Goal: Information Seeking & Learning: Learn about a topic

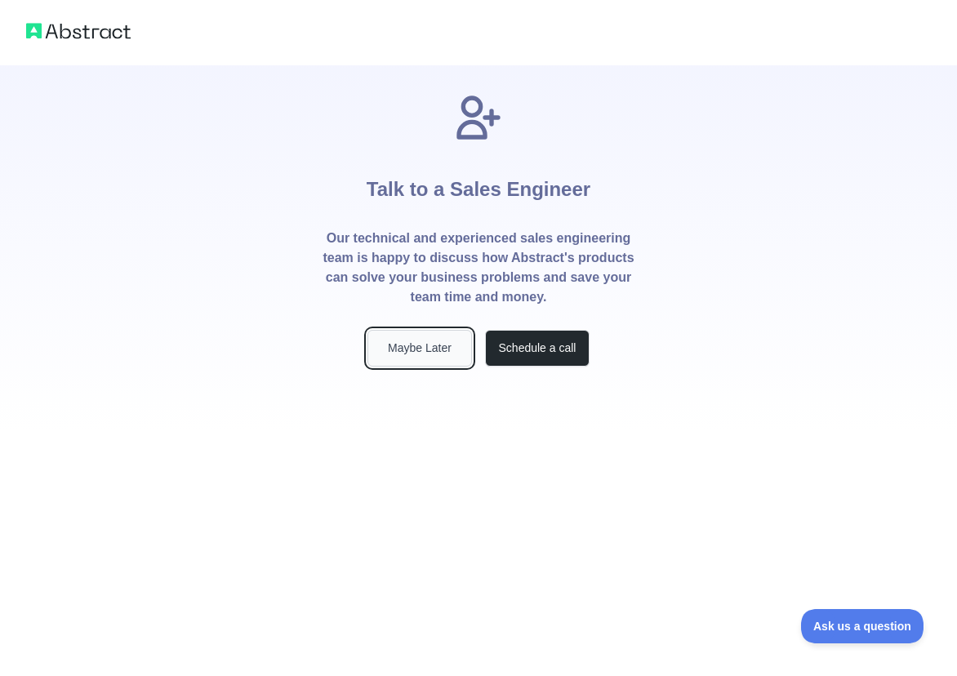
click at [400, 350] on button "Maybe Later" at bounding box center [420, 348] width 105 height 37
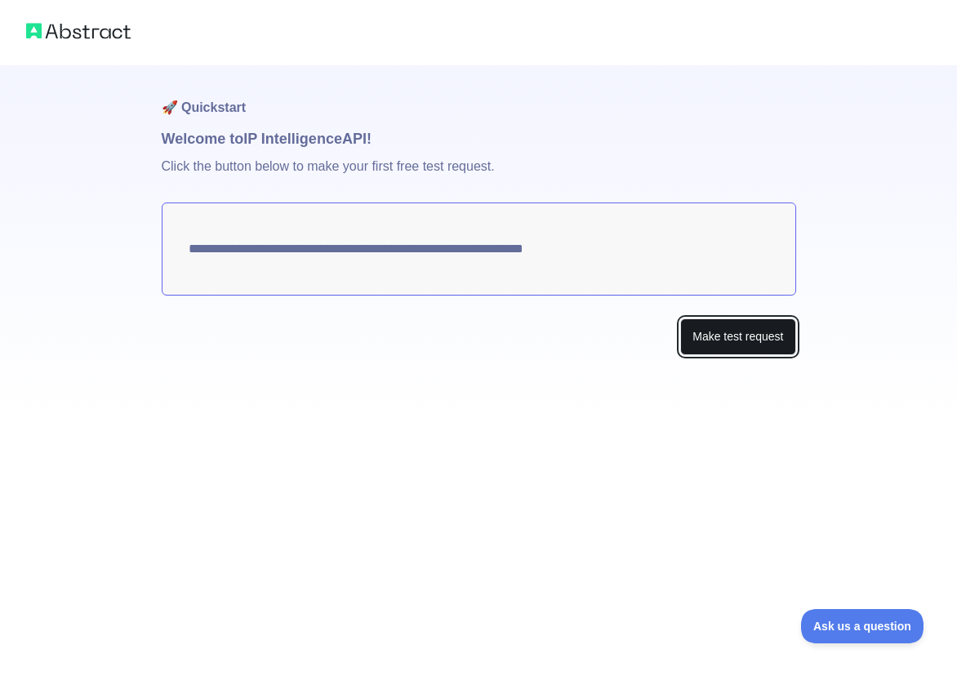
click at [702, 340] on button "Make test request" at bounding box center [737, 337] width 115 height 37
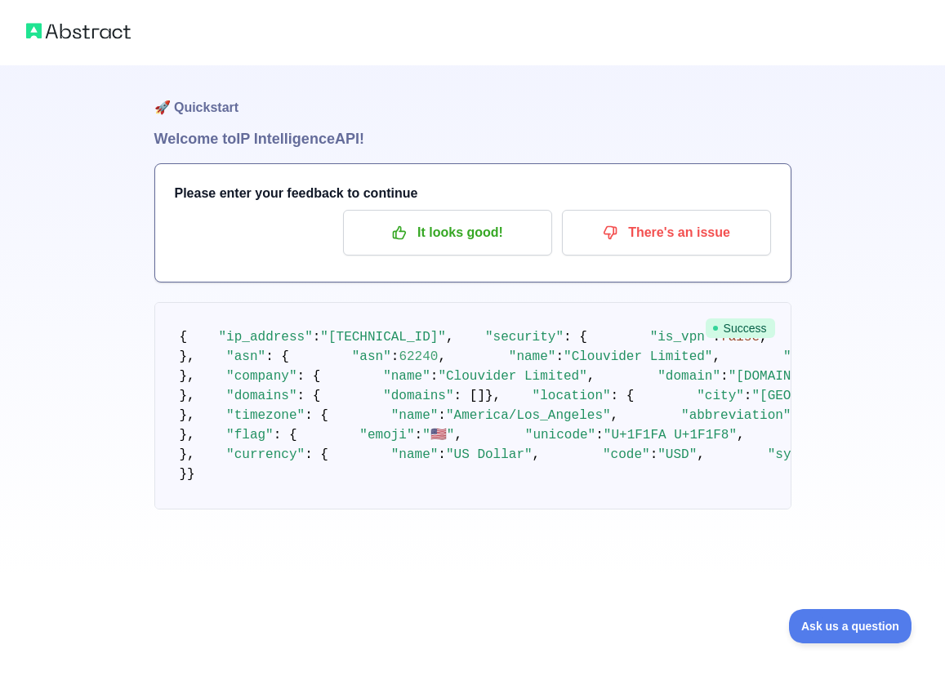
click at [189, 104] on h1 "🚀 Quickstart" at bounding box center [472, 96] width 637 height 62
click at [82, 27] on img at bounding box center [78, 31] width 105 height 23
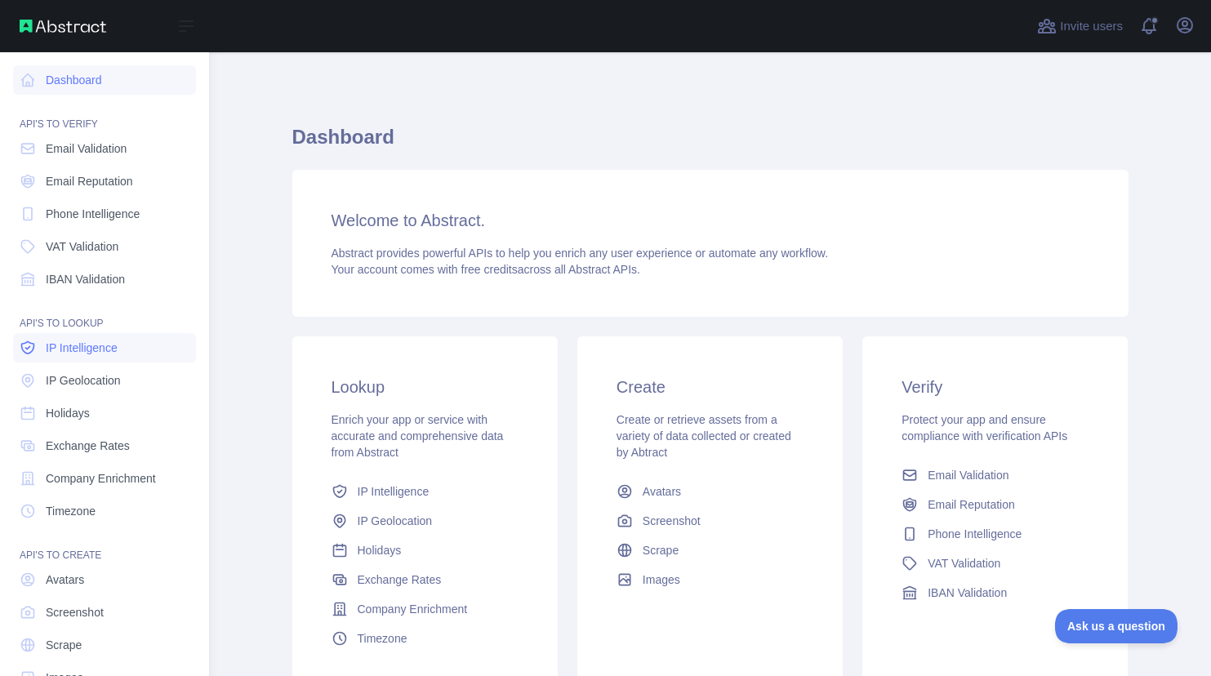
click at [90, 352] on span "IP Intelligence" at bounding box center [82, 348] width 72 height 16
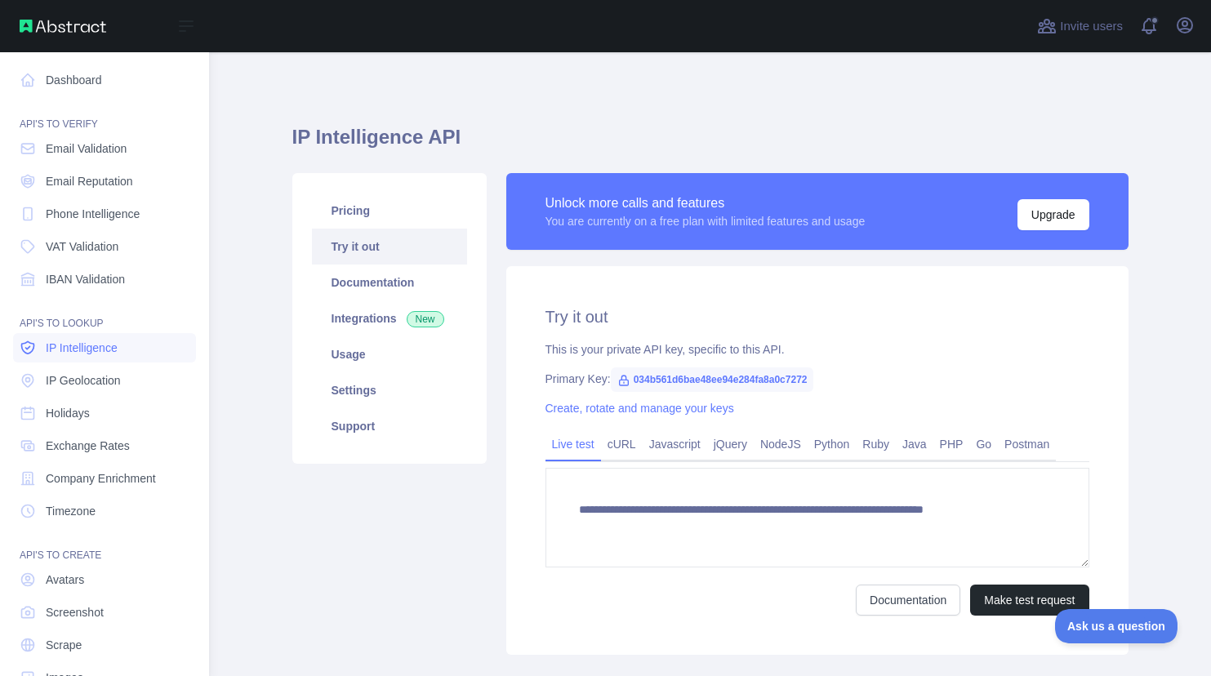
type textarea "**********"
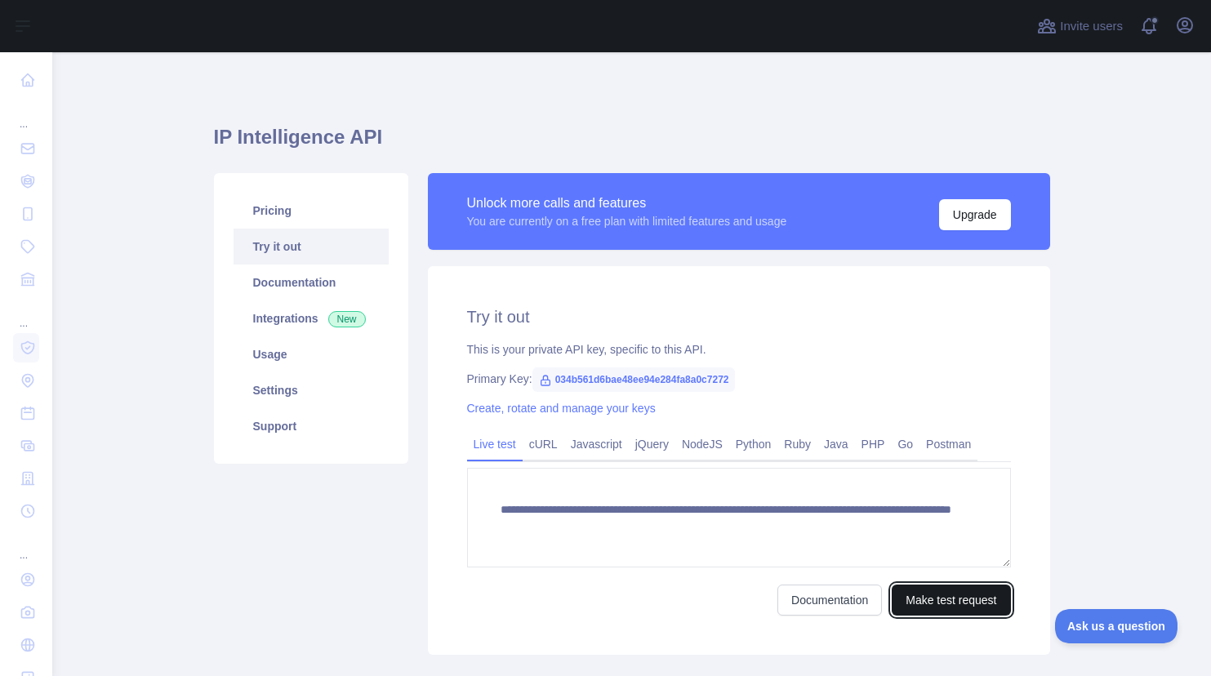
click at [934, 597] on button "Make test request" at bounding box center [951, 600] width 118 height 31
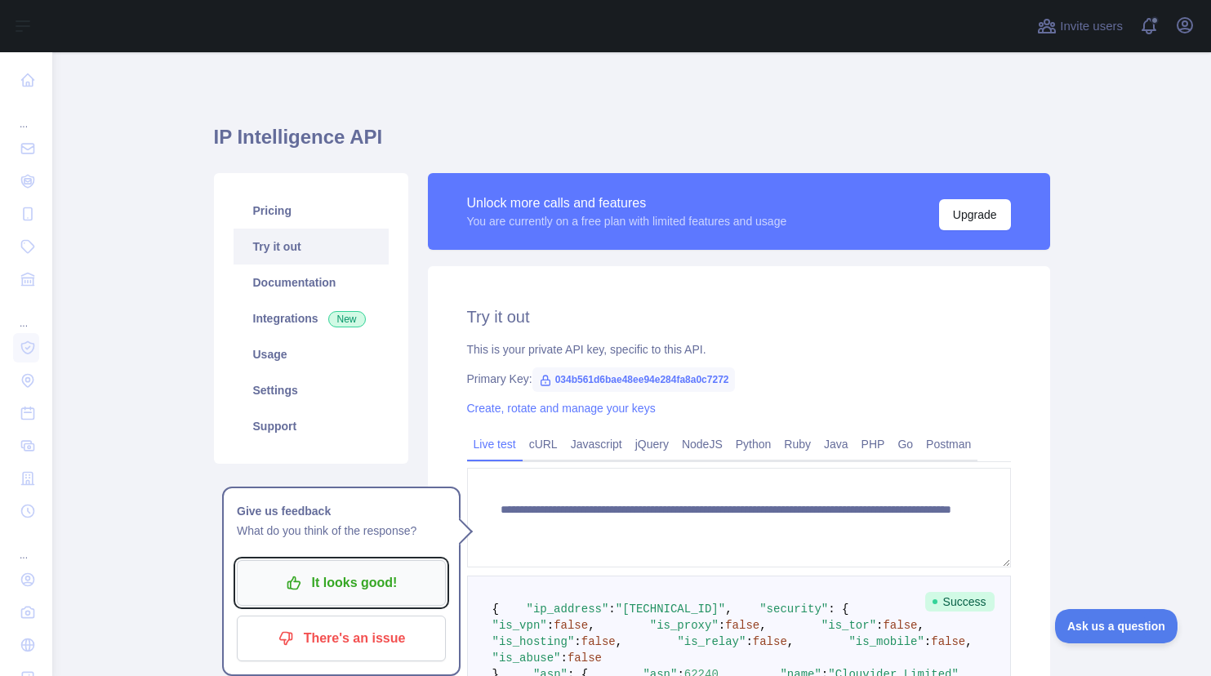
click at [350, 576] on p "It looks good!" at bounding box center [341, 583] width 185 height 28
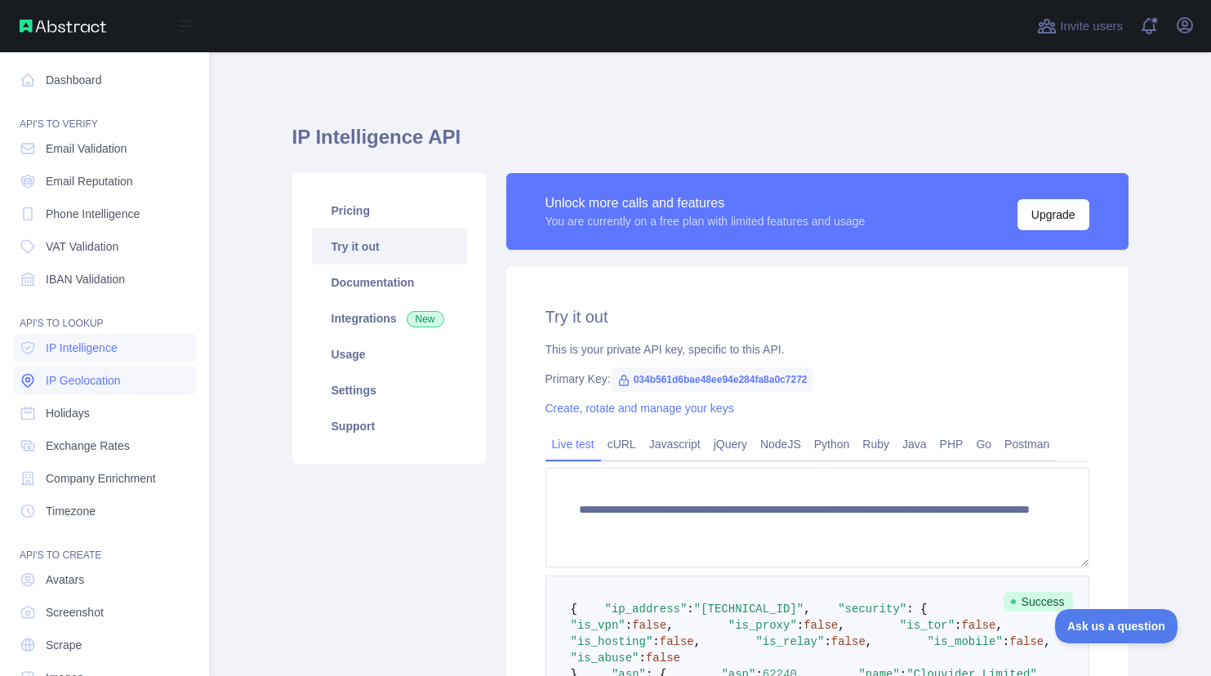
click at [105, 373] on span "IP Geolocation" at bounding box center [83, 380] width 75 height 16
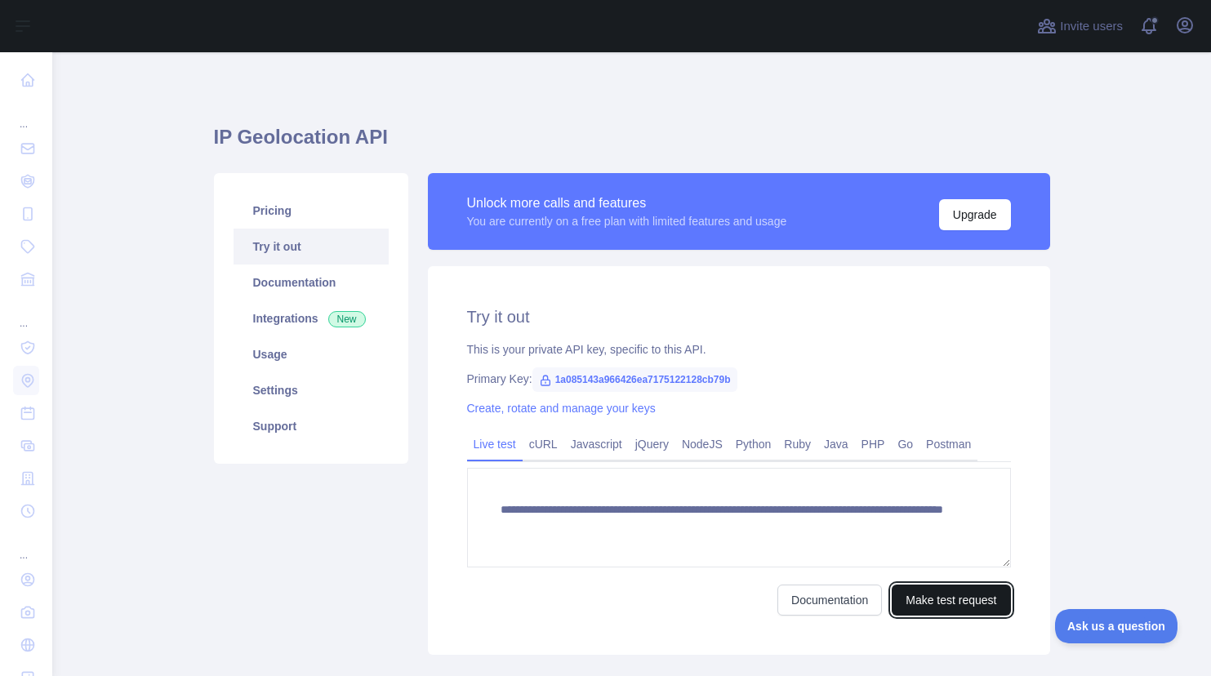
click at [939, 592] on button "Make test request" at bounding box center [951, 600] width 118 height 31
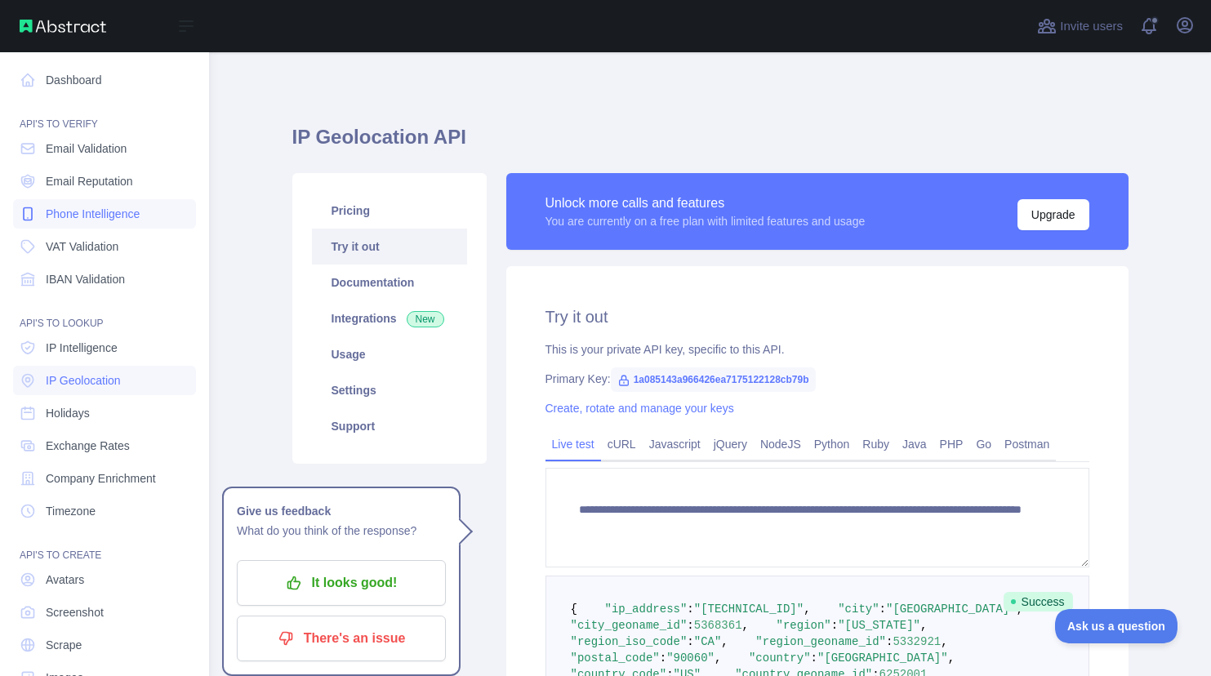
click at [85, 212] on span "Phone Intelligence" at bounding box center [93, 214] width 94 height 16
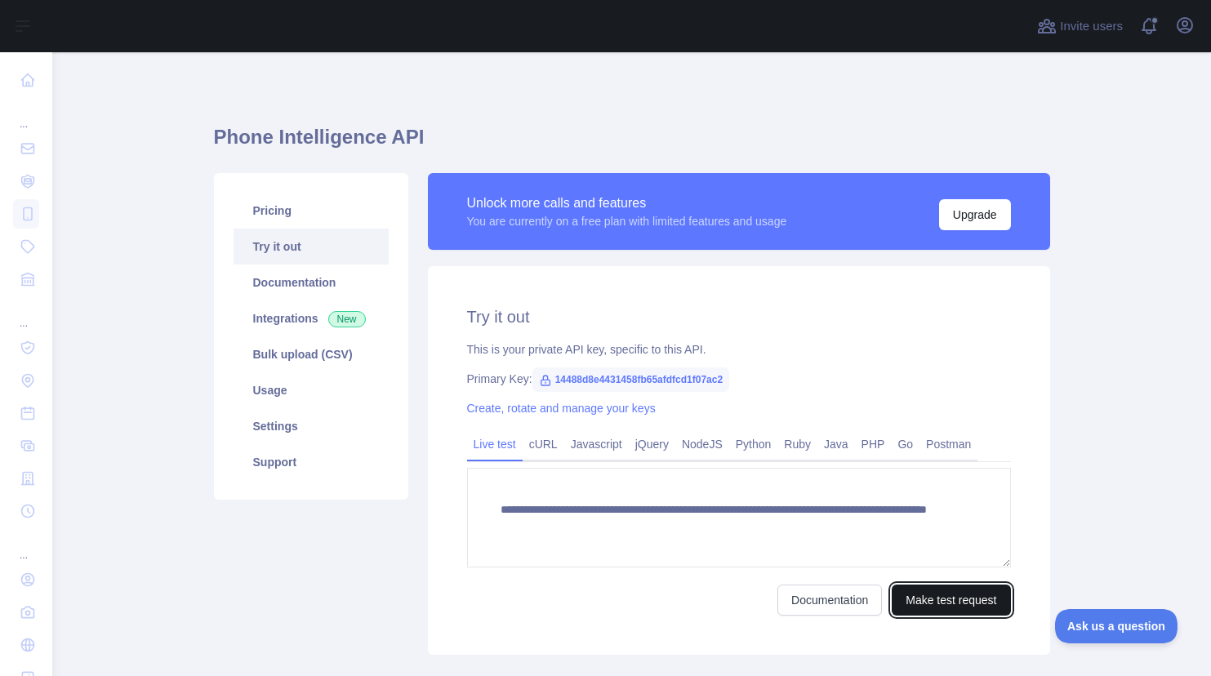
click at [936, 606] on button "Make test request" at bounding box center [951, 600] width 118 height 31
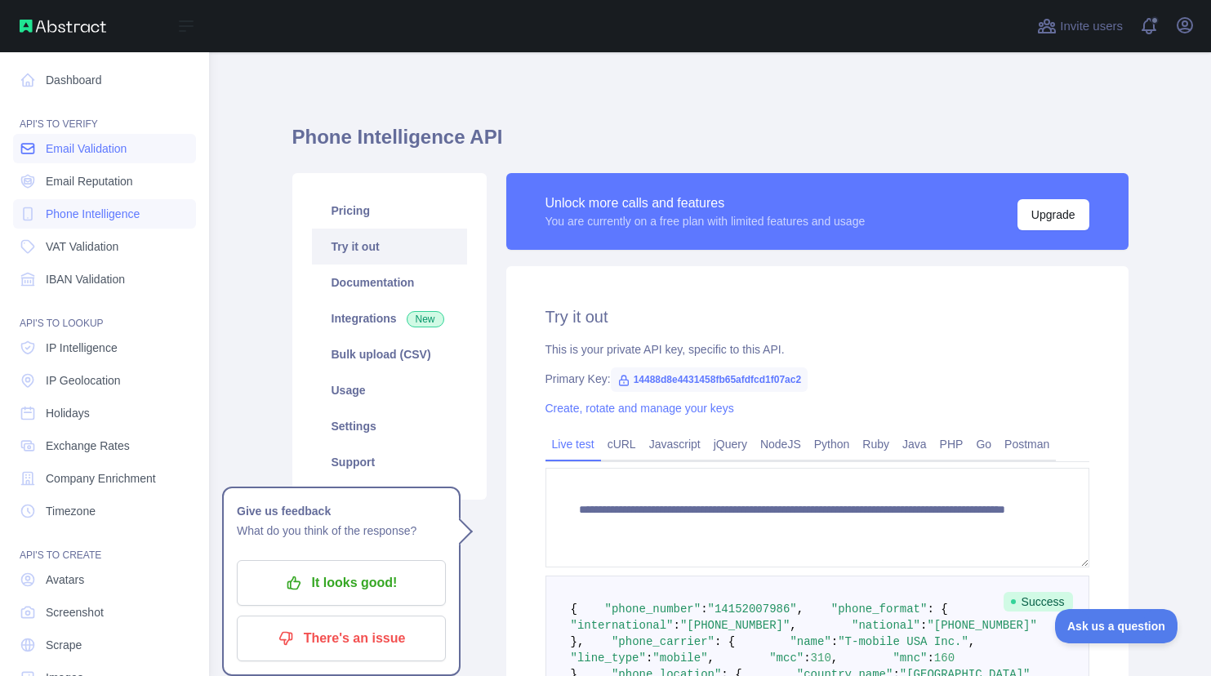
click at [86, 154] on span "Email Validation" at bounding box center [86, 148] width 81 height 16
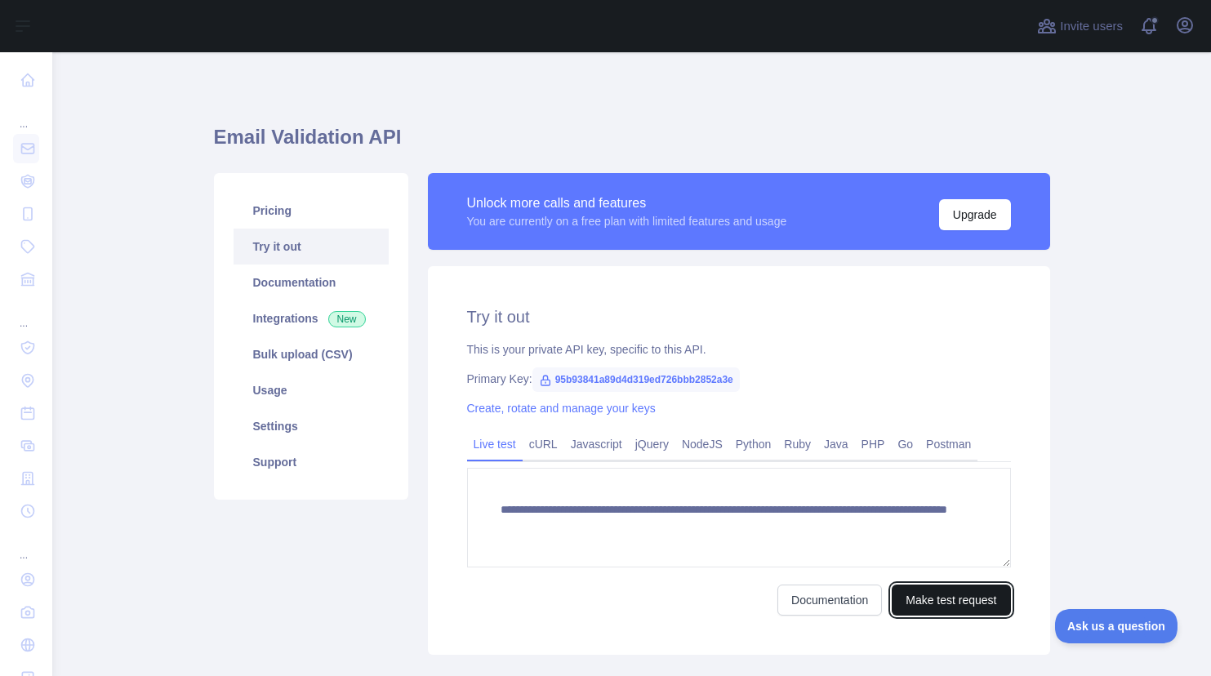
click at [906, 597] on button "Make test request" at bounding box center [951, 600] width 118 height 31
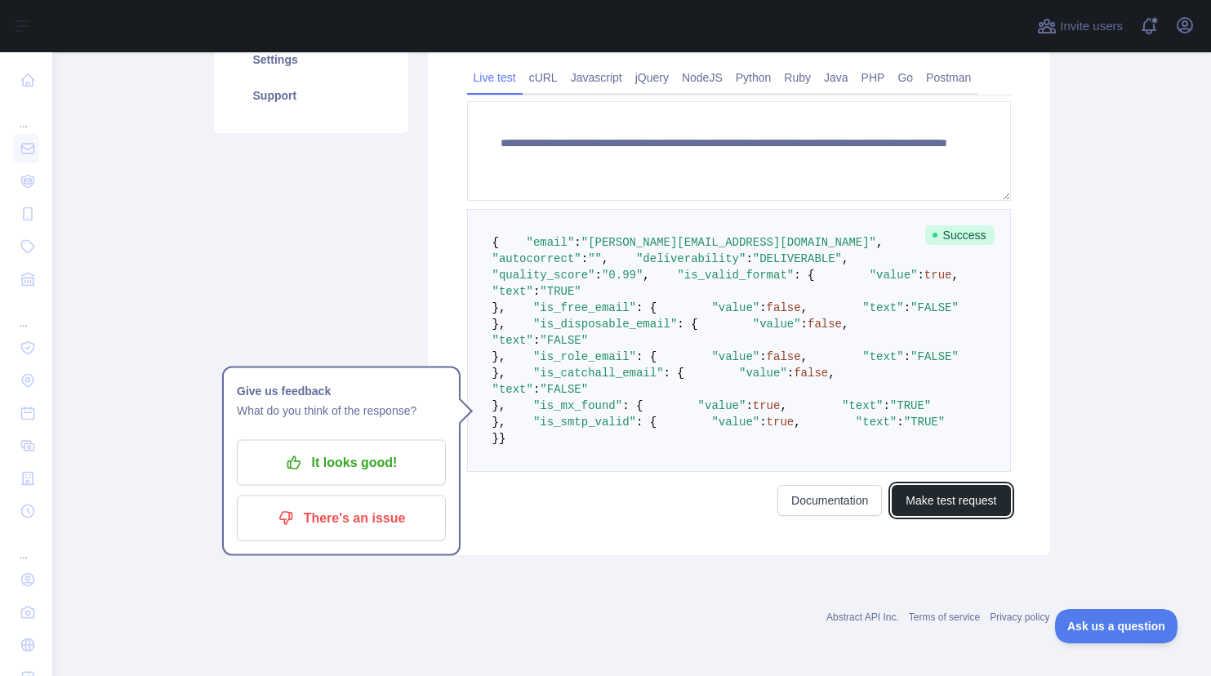
scroll to position [370, 0]
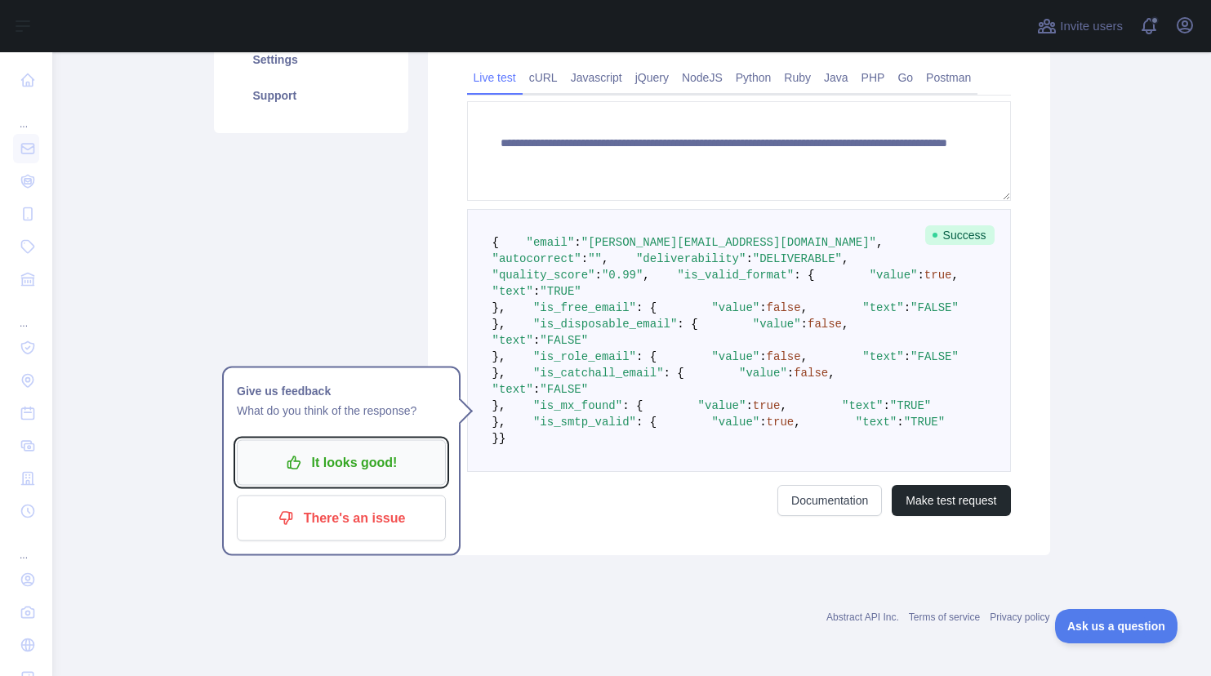
click at [346, 457] on p "It looks good!" at bounding box center [341, 463] width 185 height 28
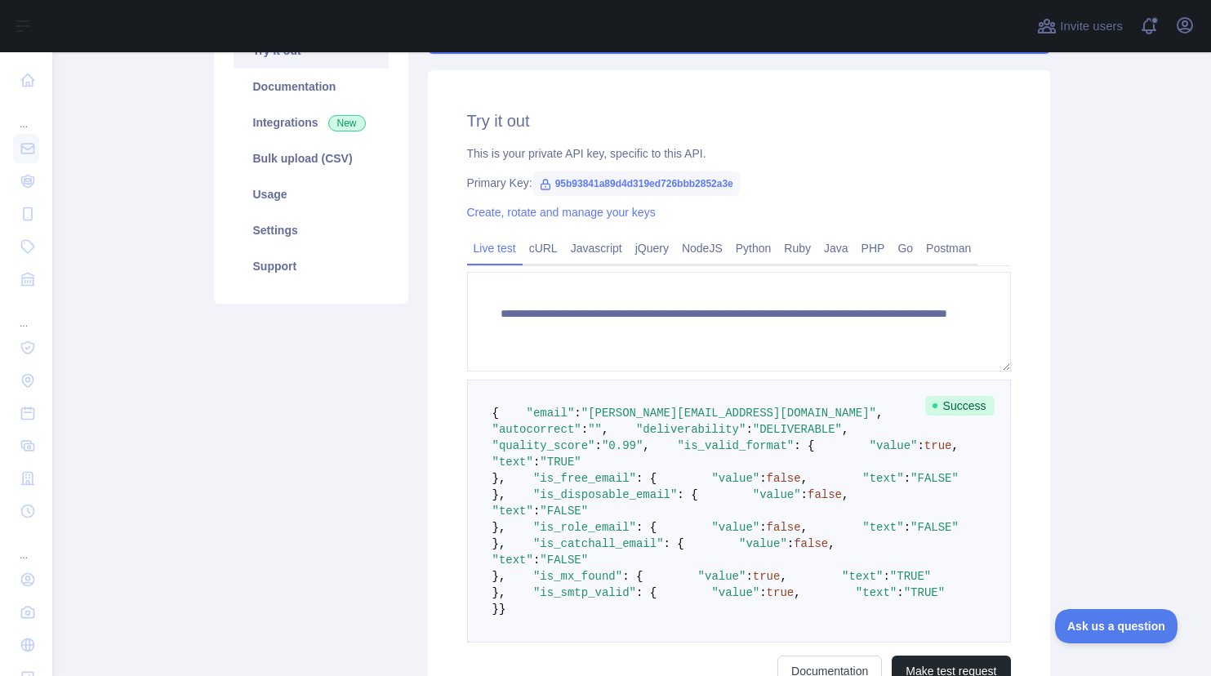
scroll to position [0, 0]
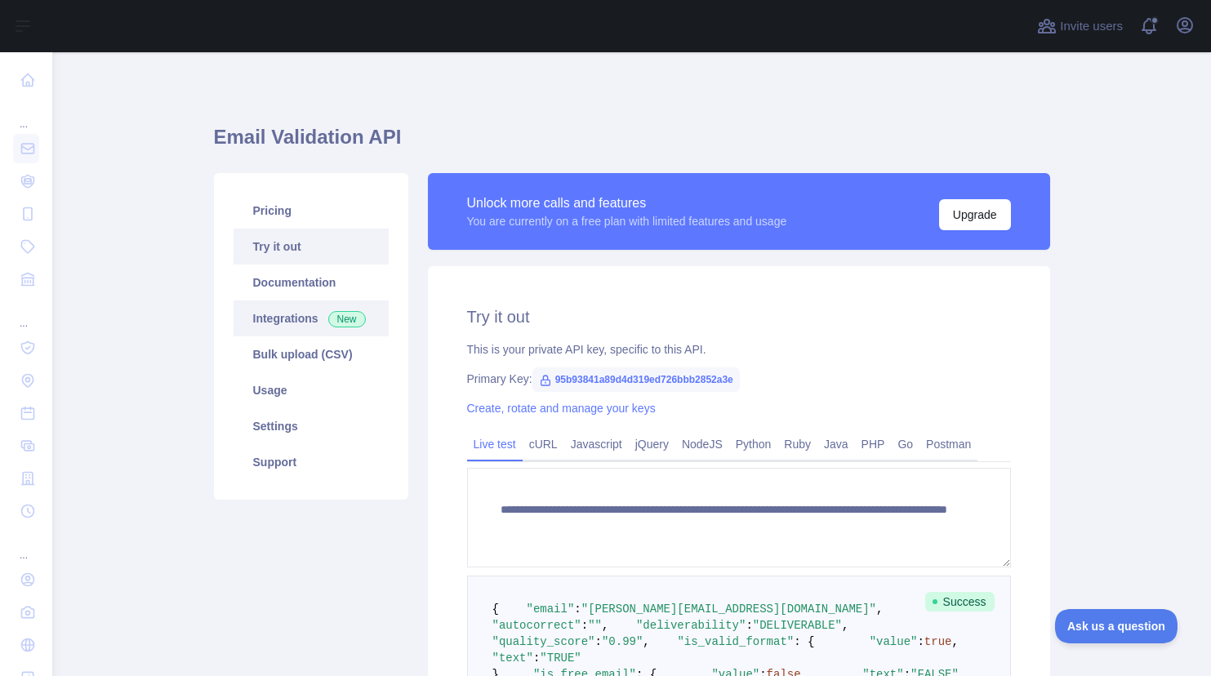
click at [286, 325] on link "Integrations New" at bounding box center [311, 319] width 155 height 36
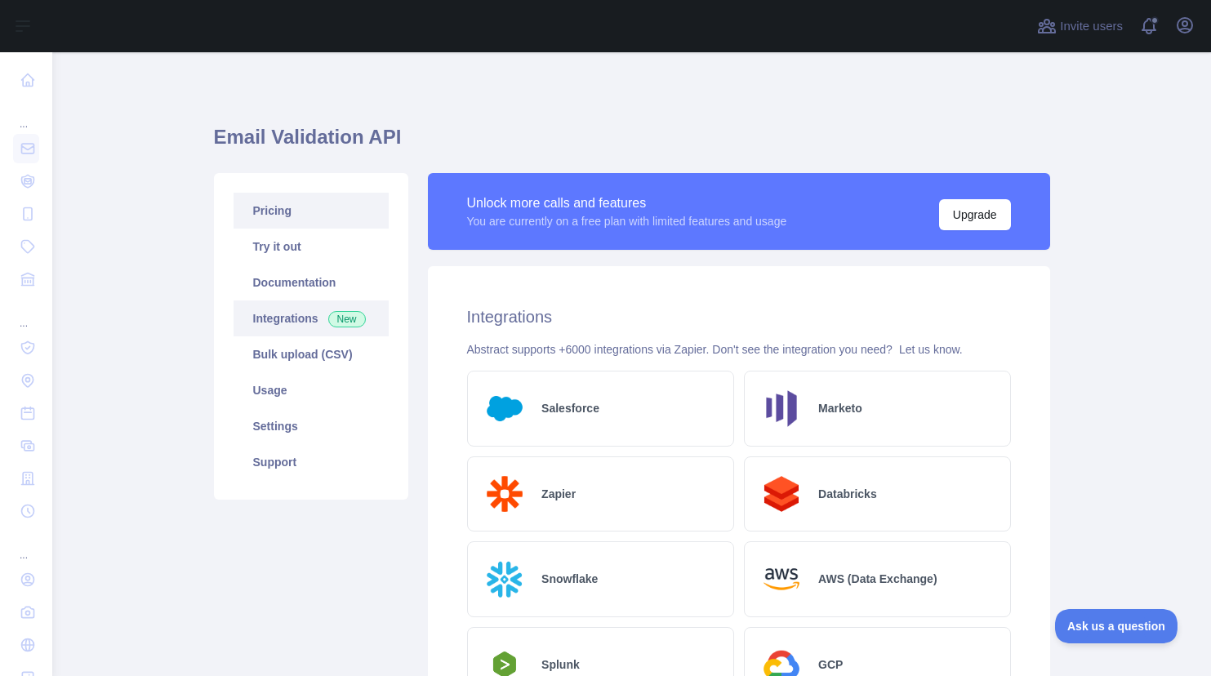
click at [267, 213] on link "Pricing" at bounding box center [311, 211] width 155 height 36
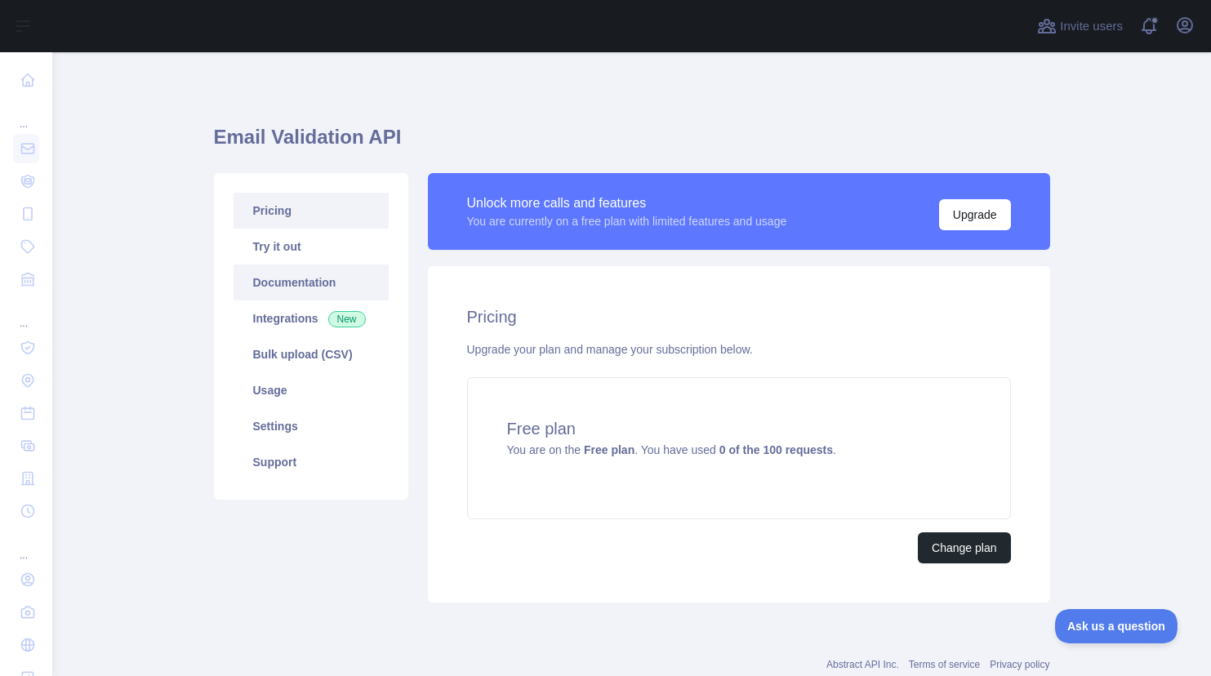
click at [265, 288] on link "Documentation" at bounding box center [311, 283] width 155 height 36
